Goal: Find specific page/section: Find specific page/section

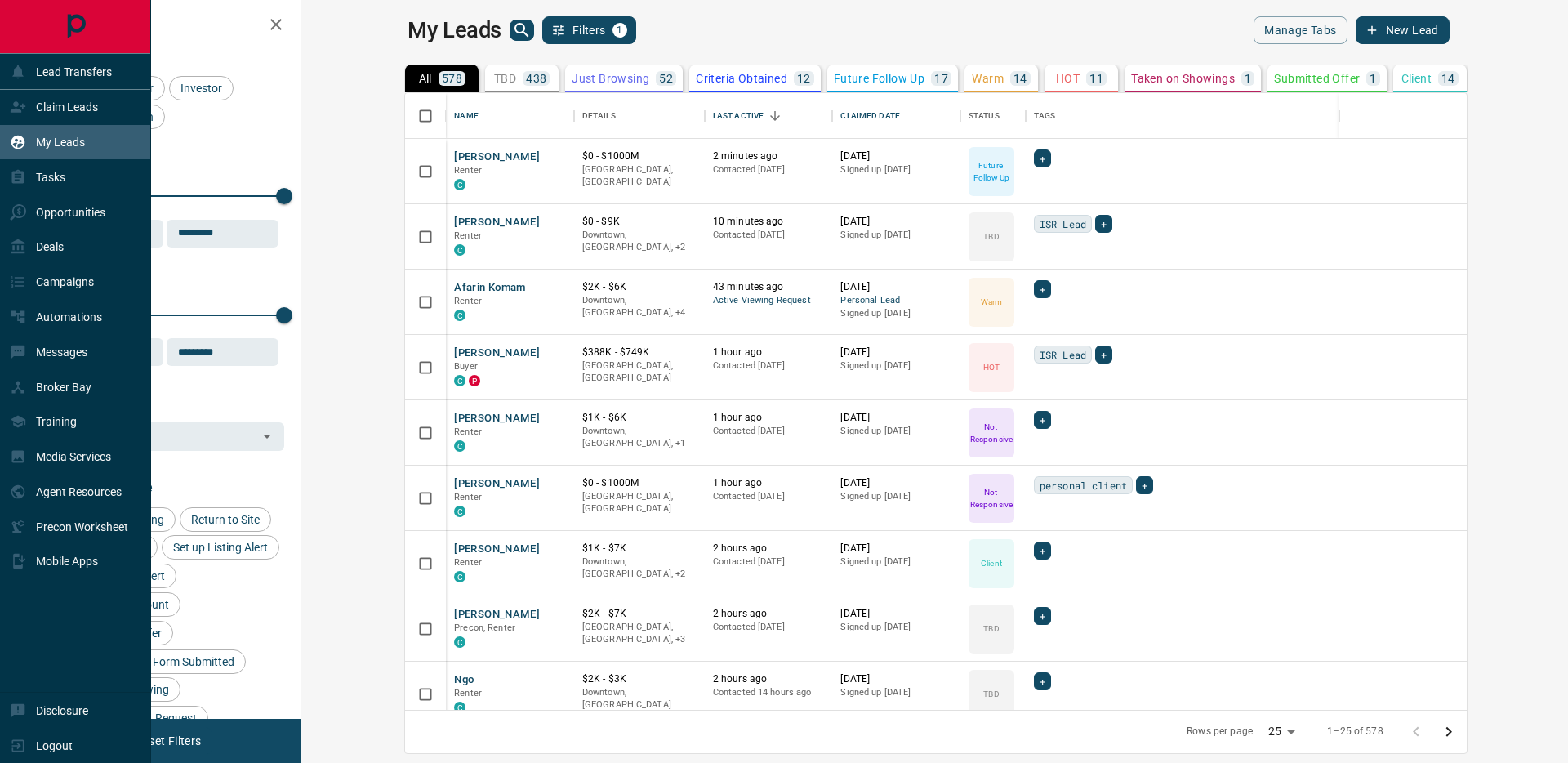
scroll to position [604, 1247]
click at [21, 201] on div "Opportunities" at bounding box center [57, 211] width 95 height 27
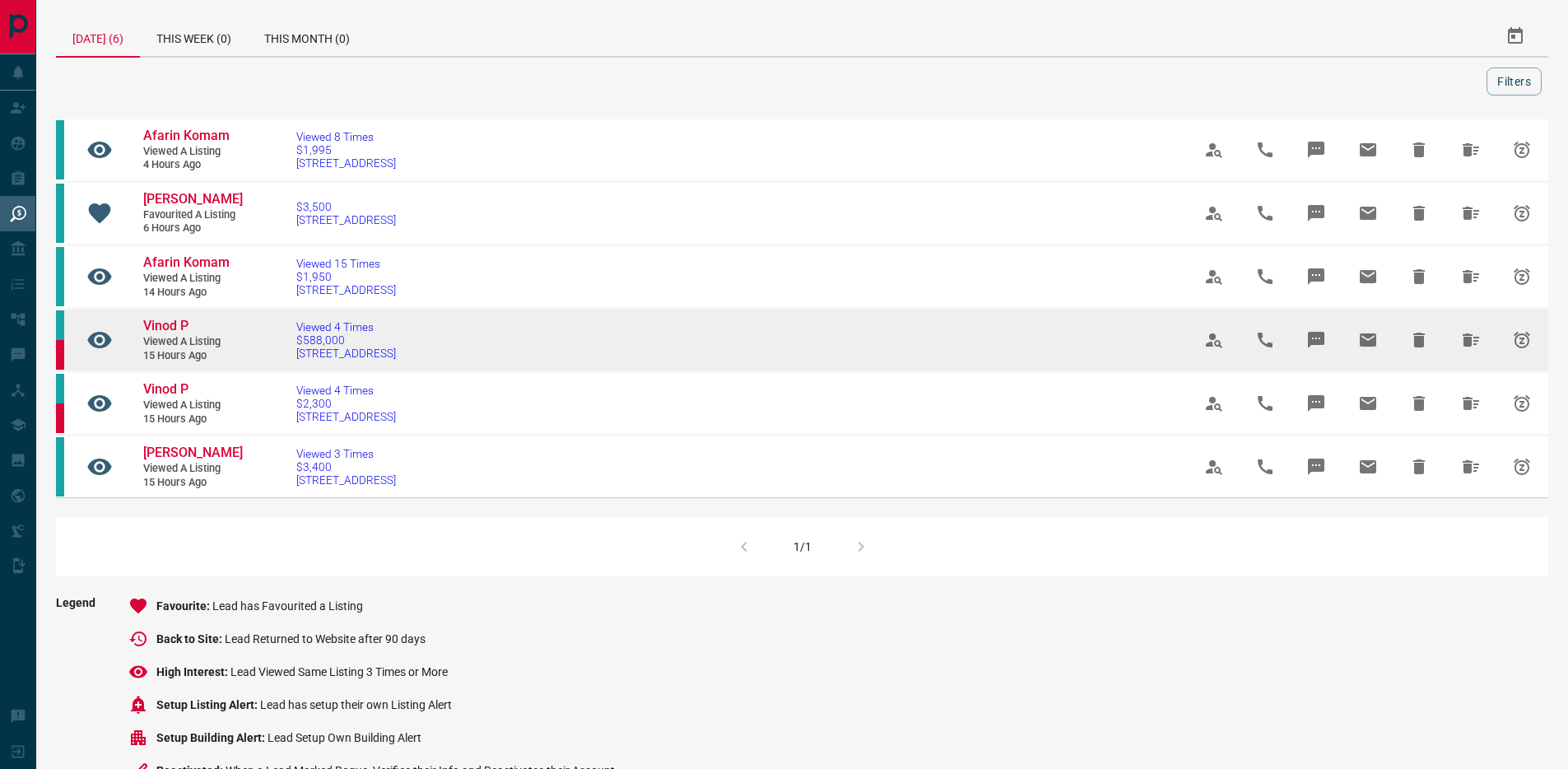
click at [184, 334] on link "Vinod P" at bounding box center [193, 327] width 98 height 17
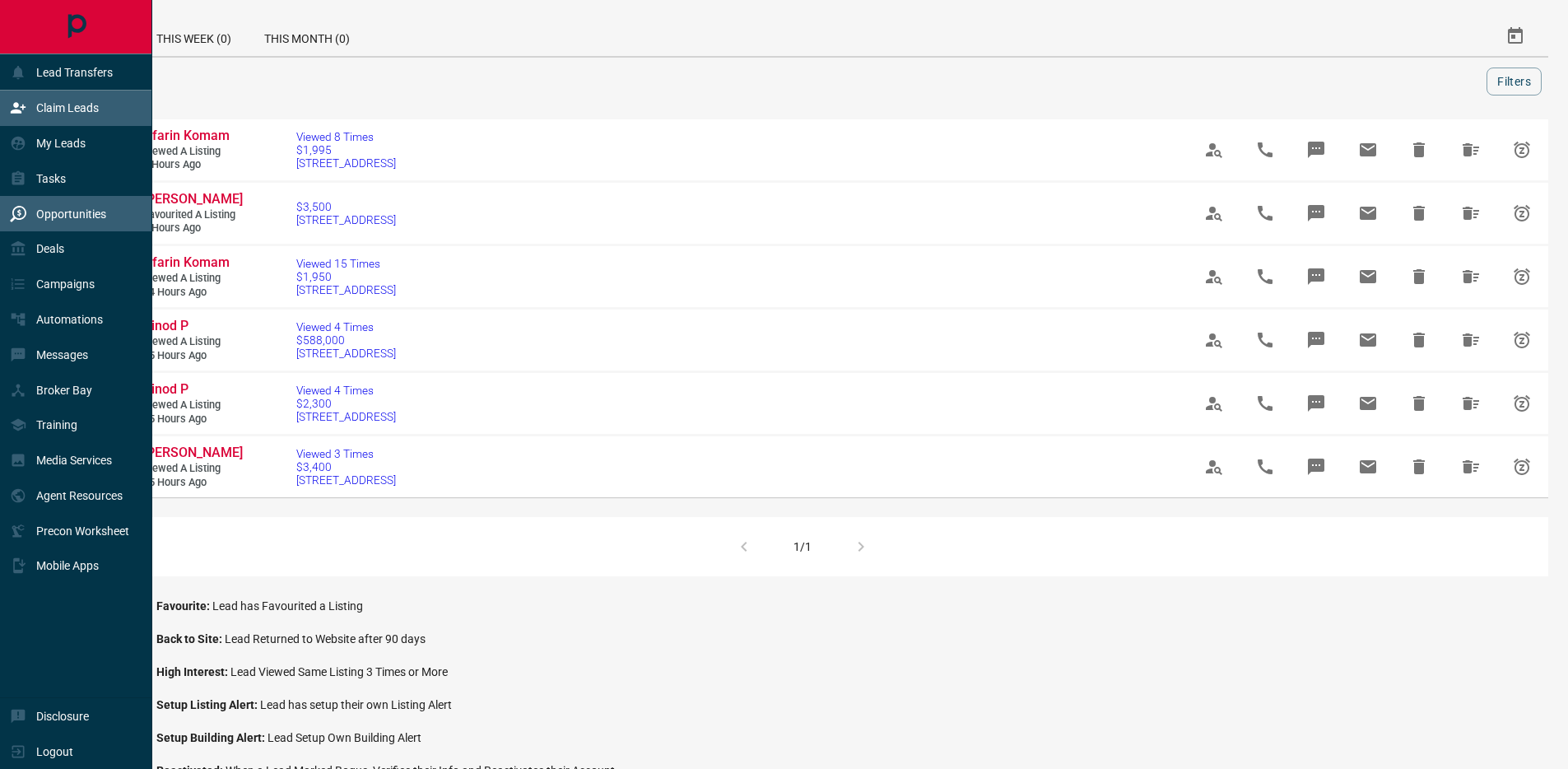
click at [54, 111] on p "Claim Leads" at bounding box center [67, 107] width 62 height 13
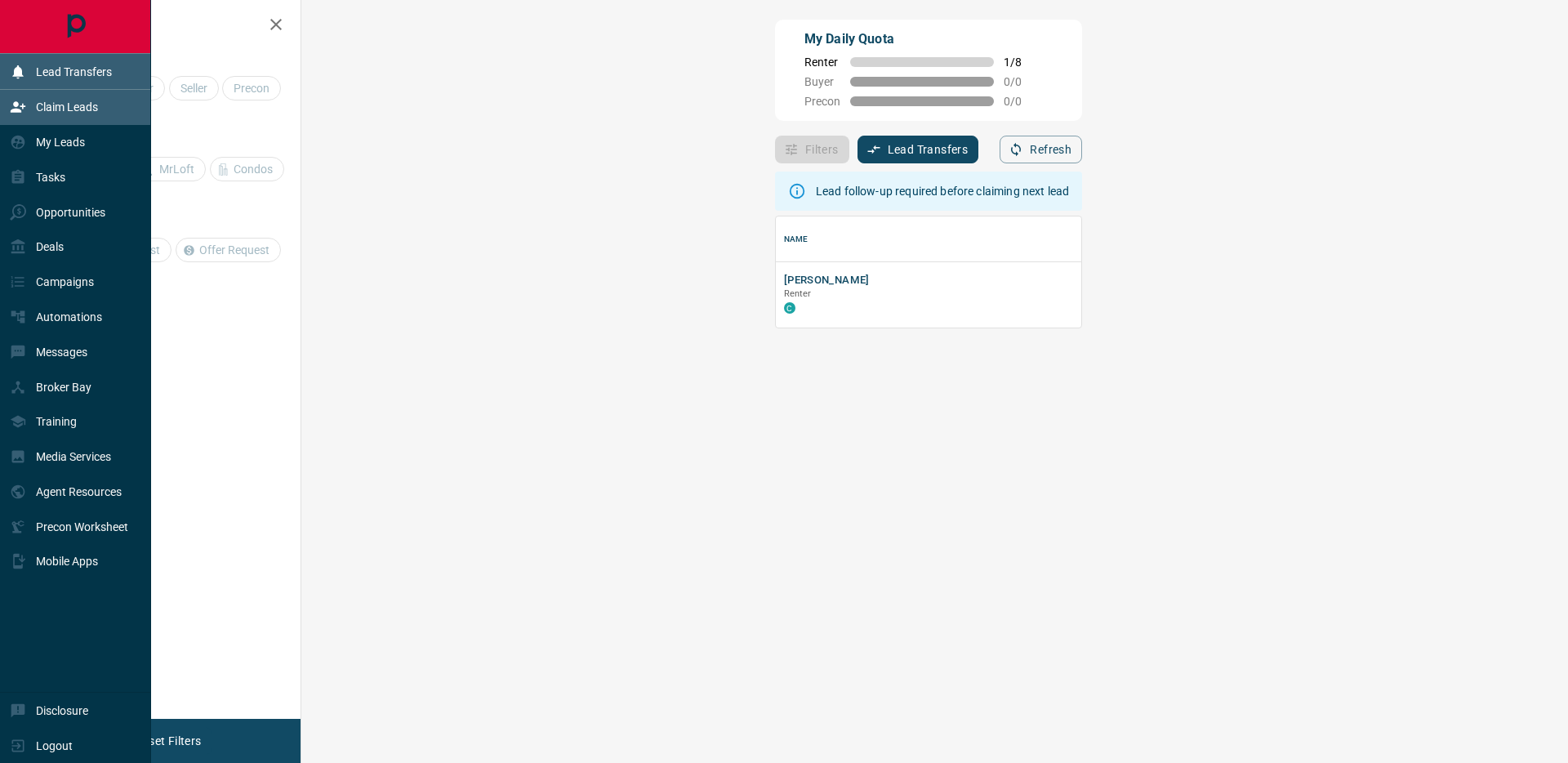
scroll to position [99, 1219]
click at [84, 80] on div "Lead Transfers" at bounding box center [60, 71] width 102 height 27
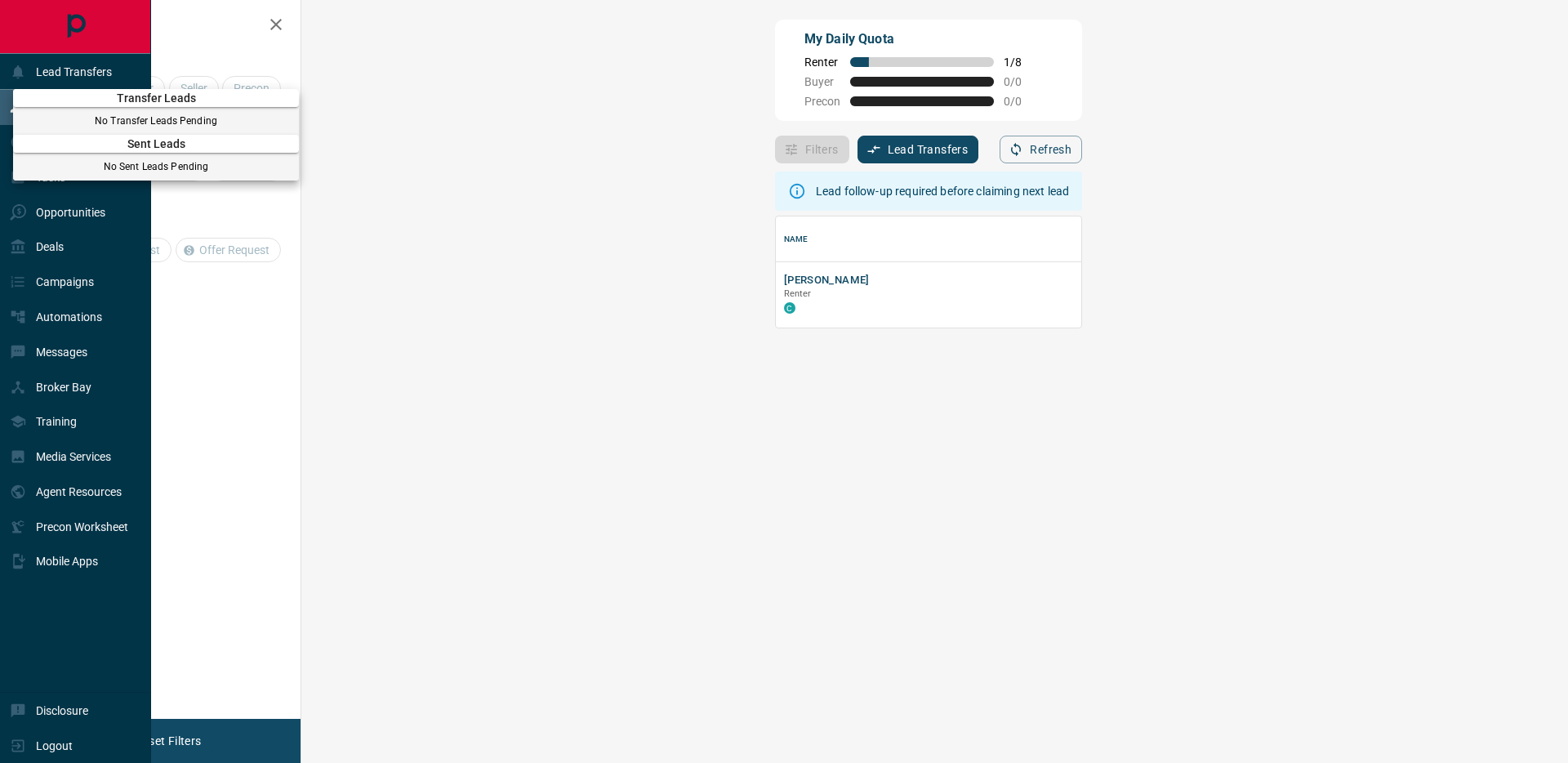
drag, startPoint x: 261, startPoint y: 33, endPoint x: 276, endPoint y: 24, distance: 17.5
click at [261, 33] on div at bounding box center [784, 382] width 1568 height 763
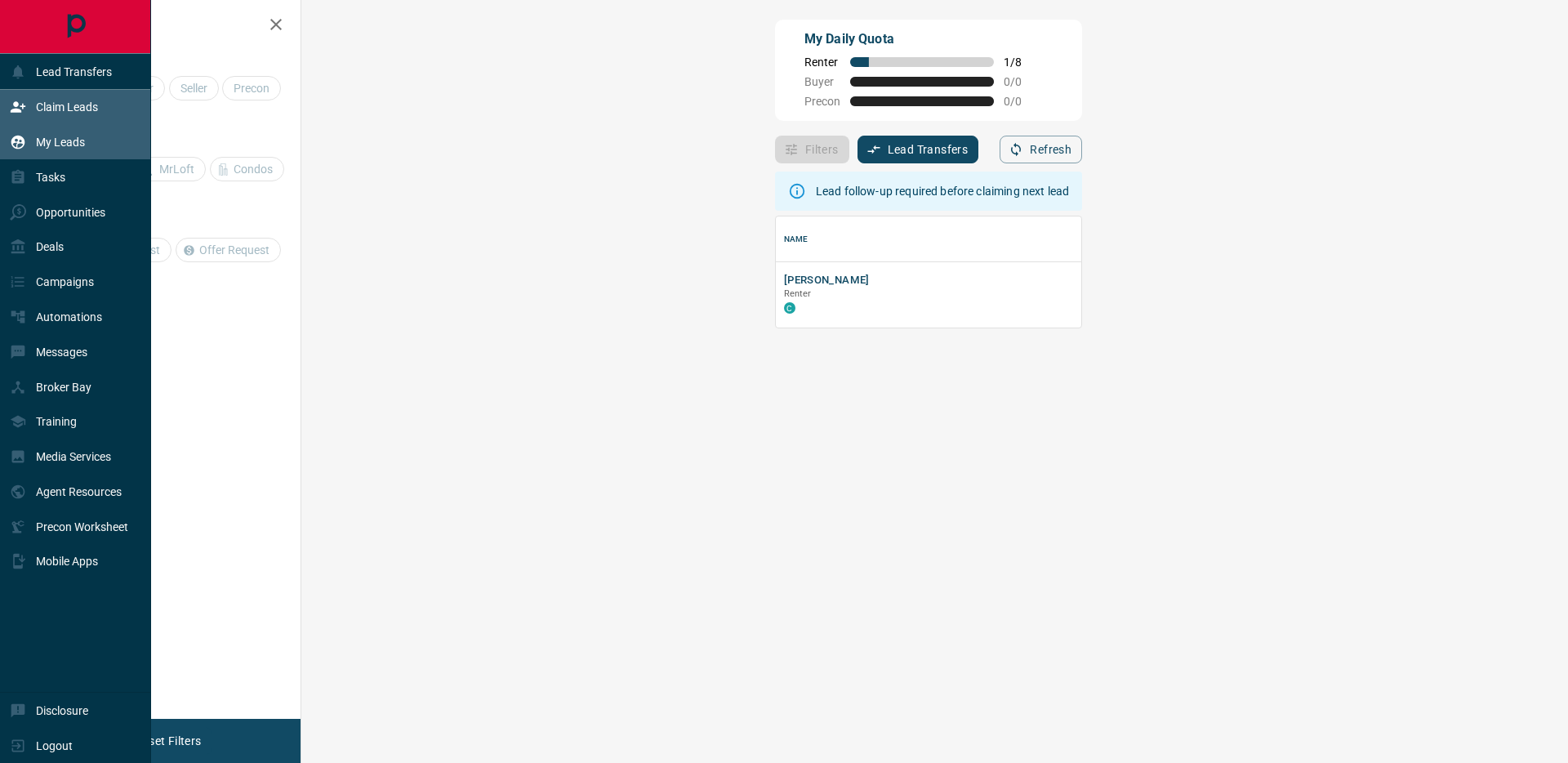
click at [94, 157] on div "My Leads" at bounding box center [75, 142] width 151 height 35
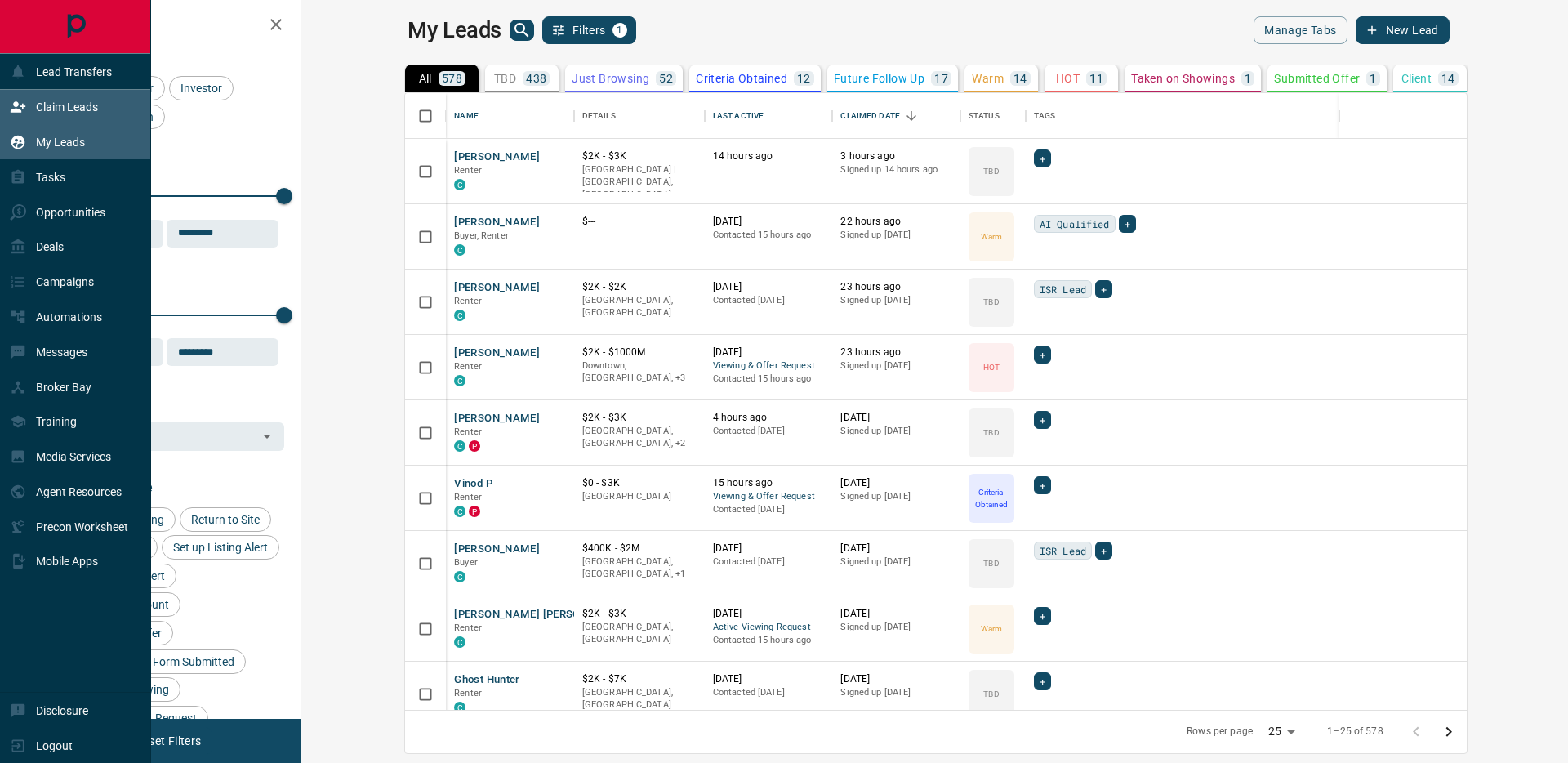
scroll to position [604, 1247]
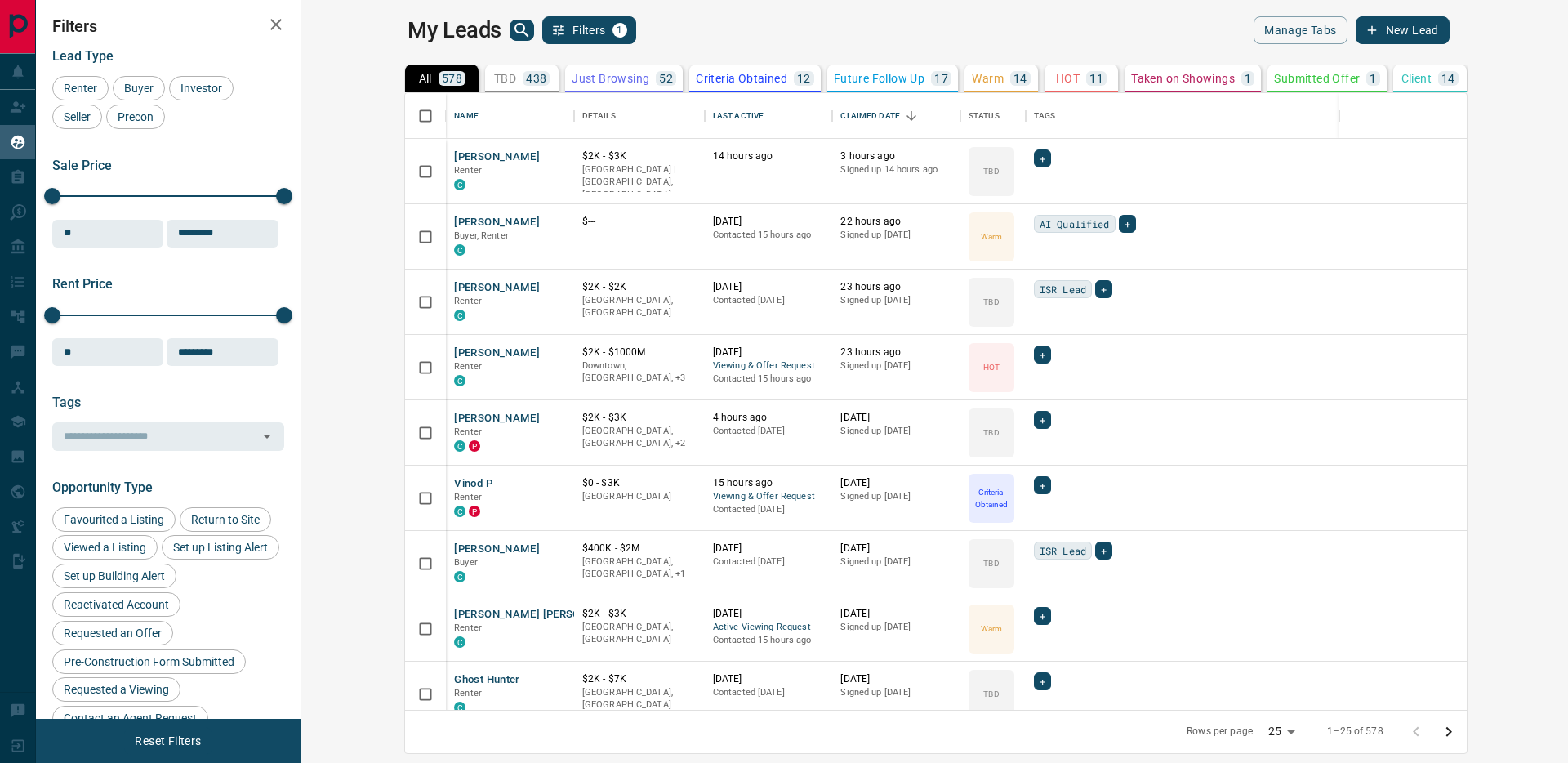
click at [277, 26] on icon "button" at bounding box center [275, 24] width 11 height 11
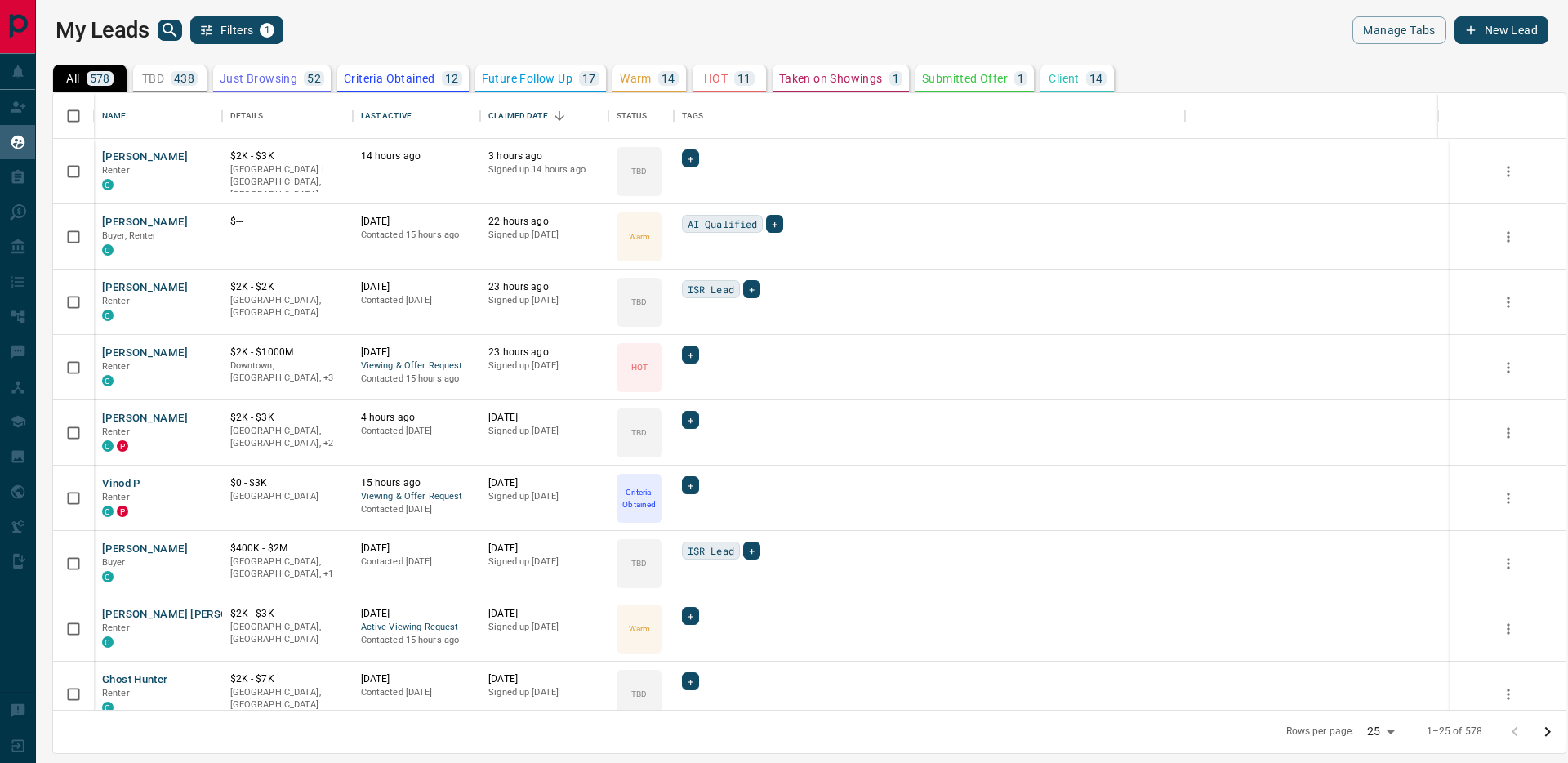
scroll to position [604, 1500]
